Goal: Book appointment/travel/reservation

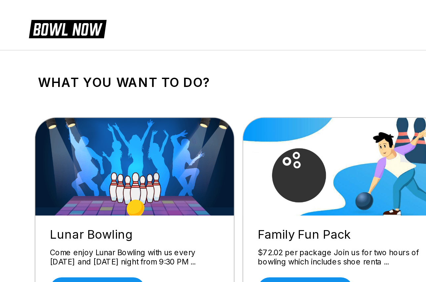
click at [39, 282] on html "What you want to do? Lunar Bowling Come enjoy Lunar Bowling with us every [DATE…" at bounding box center [213, 258] width 426 height 516
click at [44, 174] on link "Reserve now" at bounding box center [59, 176] width 58 height 14
